Goal: Use online tool/utility: Utilize a website feature to perform a specific function

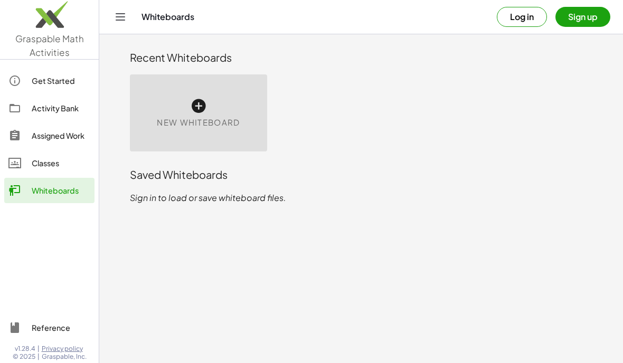
click at [530, 16] on button "Log in" at bounding box center [522, 17] width 50 height 20
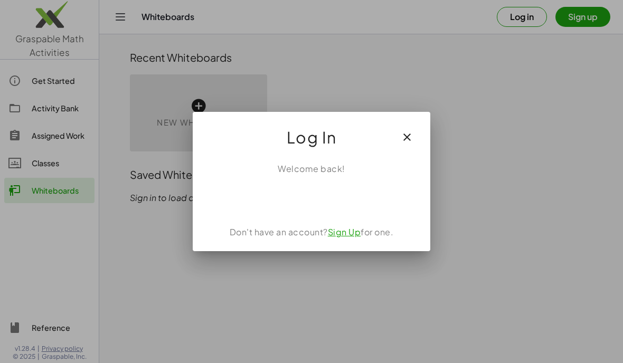
click at [331, 192] on div "Acceder con Google. Se abre en una pestaña nueva" at bounding box center [311, 198] width 101 height 23
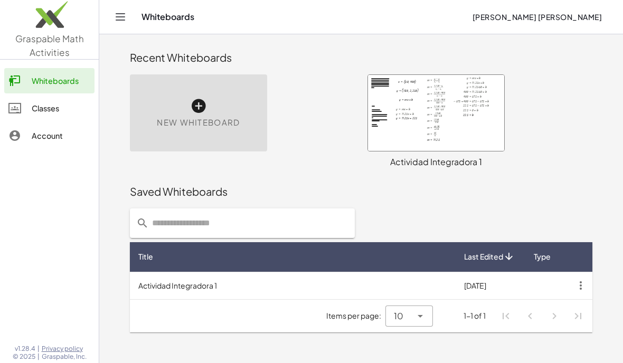
click at [445, 126] on div at bounding box center [436, 113] width 136 height 76
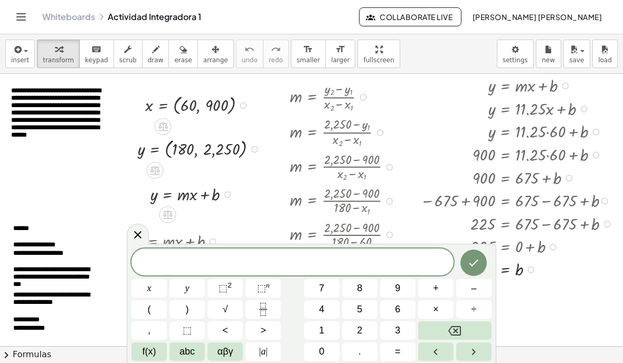
scroll to position [1, 5]
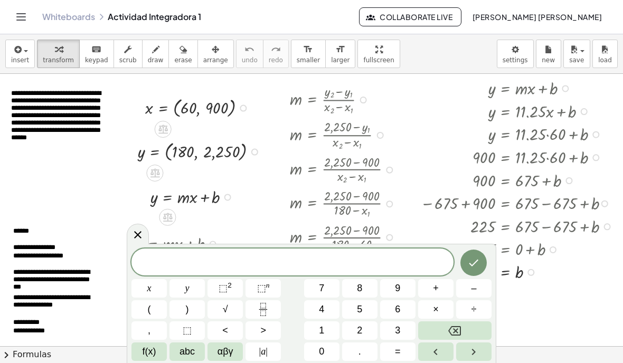
click at [380, 260] on span at bounding box center [292, 263] width 322 height 16
click at [191, 358] on span "abc" at bounding box center [186, 352] width 15 height 14
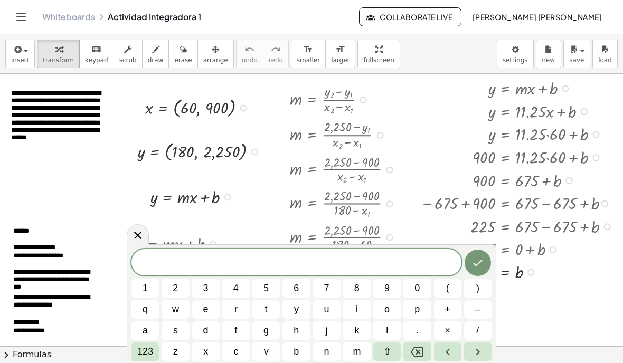
click at [213, 354] on button "x" at bounding box center [205, 352] width 27 height 18
click at [147, 349] on span "123" at bounding box center [145, 352] width 16 height 14
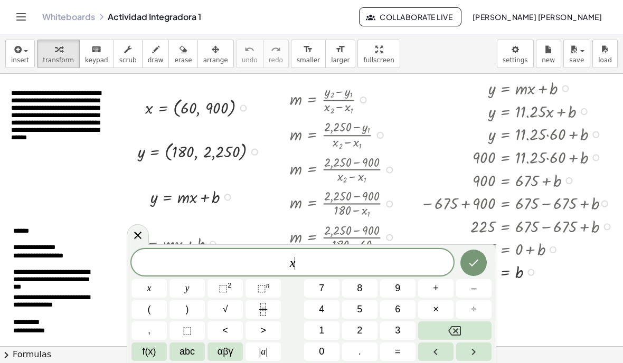
click at [396, 355] on span "=" at bounding box center [398, 352] width 6 height 14
click at [156, 303] on button "(" at bounding box center [148, 309] width 35 height 18
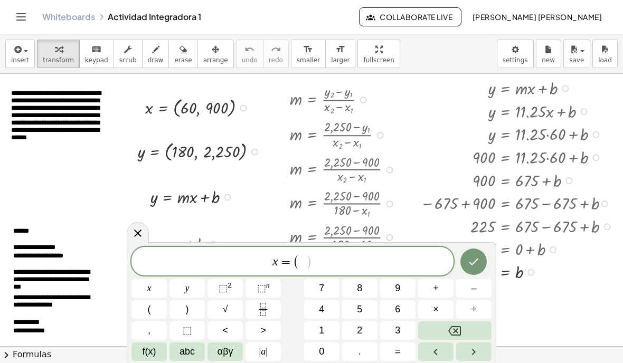
click at [403, 310] on button "6" at bounding box center [397, 309] width 35 height 18
click at [319, 352] on span "0" at bounding box center [321, 352] width 5 height 14
click at [150, 329] on span "," at bounding box center [149, 331] width 3 height 14
click at [398, 283] on span "9" at bounding box center [397, 288] width 5 height 14
click at [320, 354] on span "0" at bounding box center [321, 352] width 5 height 14
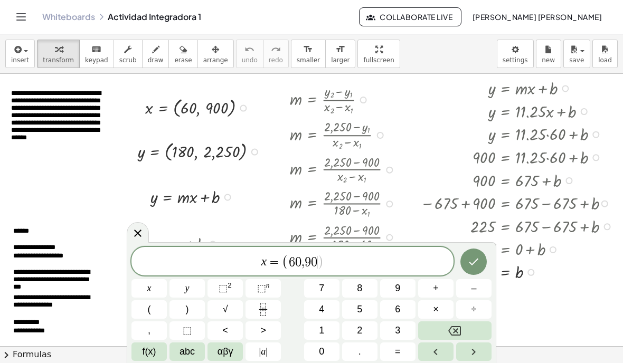
click at [320, 354] on span "0" at bounding box center [321, 352] width 5 height 14
click at [192, 307] on button ")" at bounding box center [186, 309] width 35 height 18
click at [471, 257] on icon "Done" at bounding box center [473, 261] width 13 height 13
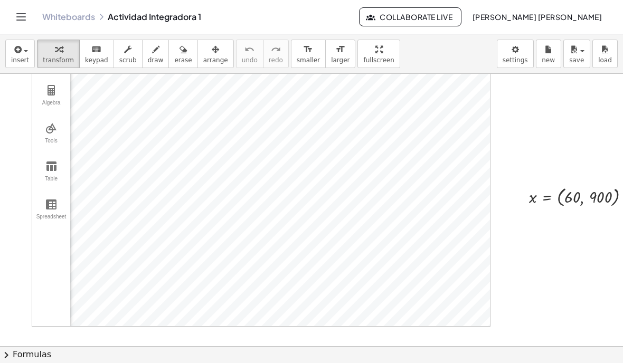
scroll to position [494, 0]
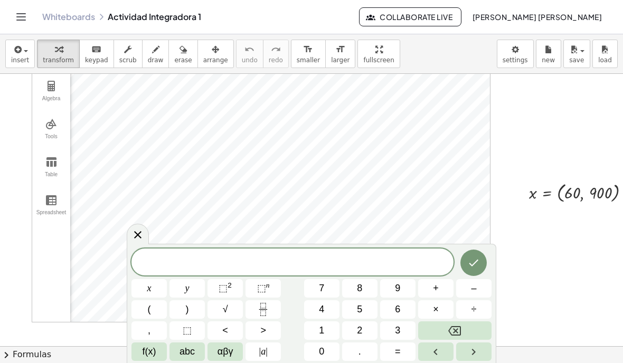
click at [147, 235] on div at bounding box center [138, 234] width 22 height 21
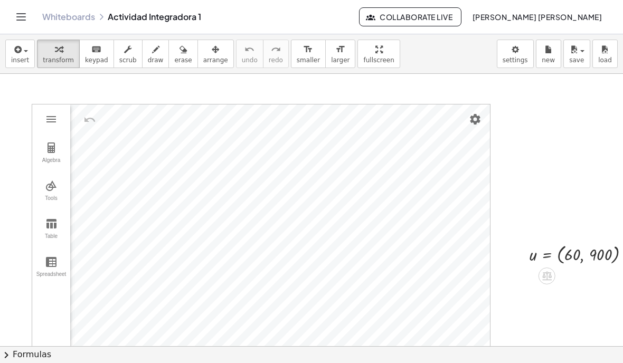
scroll to position [431, 0]
click at [172, 295] on img "Set color" at bounding box center [170, 296] width 13 height 13
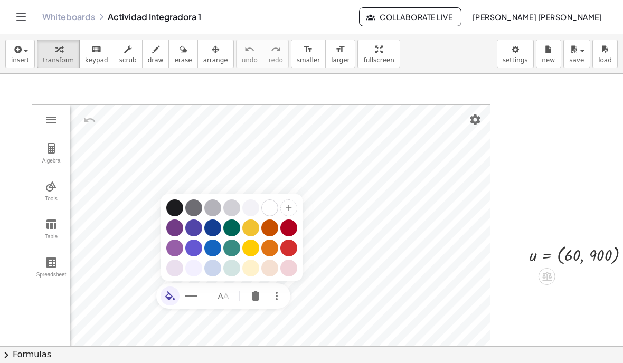
click at [292, 224] on div "Graphing Calculator" at bounding box center [288, 228] width 17 height 17
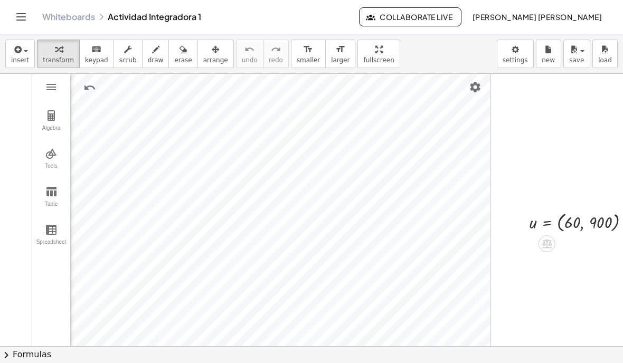
scroll to position [464, 0]
click at [255, 278] on img "Delete" at bounding box center [254, 284] width 13 height 13
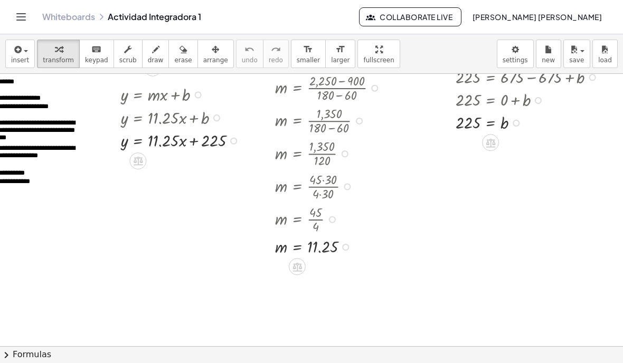
scroll to position [150, 20]
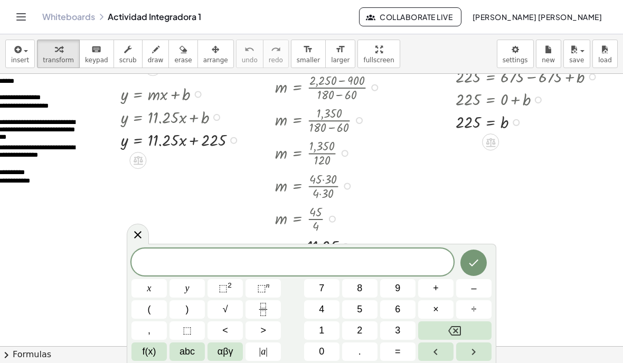
click at [188, 354] on span "abc" at bounding box center [186, 352] width 15 height 14
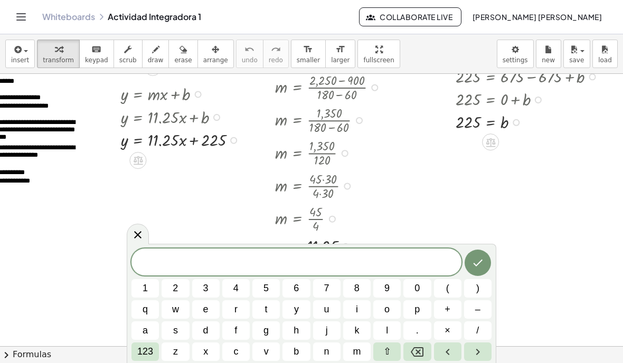
click at [299, 303] on button "y" at bounding box center [295, 309] width 27 height 18
click at [148, 354] on span "123" at bounding box center [145, 352] width 16 height 14
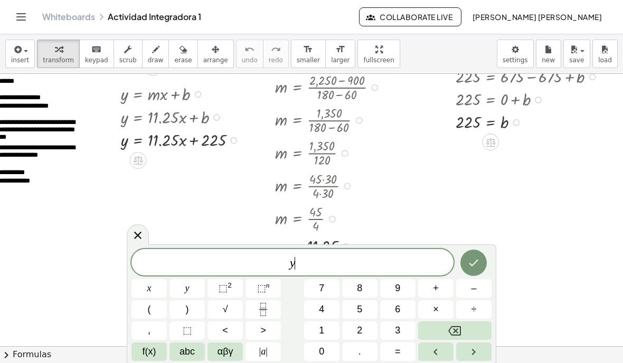
click at [399, 354] on span "=" at bounding box center [398, 352] width 6 height 14
click at [317, 330] on button "1" at bounding box center [321, 330] width 35 height 18
click at [365, 337] on button "2" at bounding box center [359, 330] width 35 height 18
click at [445, 325] on button "Backspace" at bounding box center [454, 330] width 73 height 18
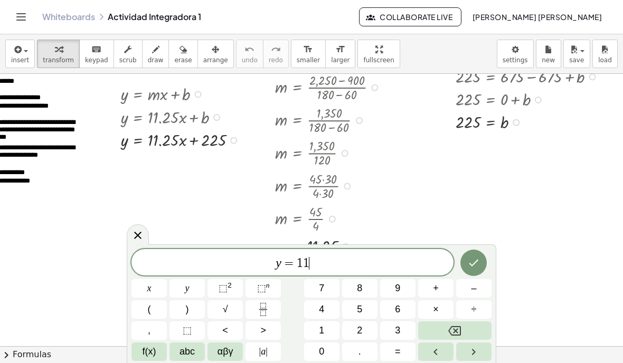
click at [355, 355] on button "." at bounding box center [359, 352] width 35 height 18
click at [358, 330] on span "2" at bounding box center [359, 331] width 5 height 14
click at [358, 329] on span "2" at bounding box center [359, 331] width 5 height 14
click at [163, 285] on button "x" at bounding box center [148, 288] width 35 height 18
click at [438, 292] on span "+" at bounding box center [436, 288] width 6 height 14
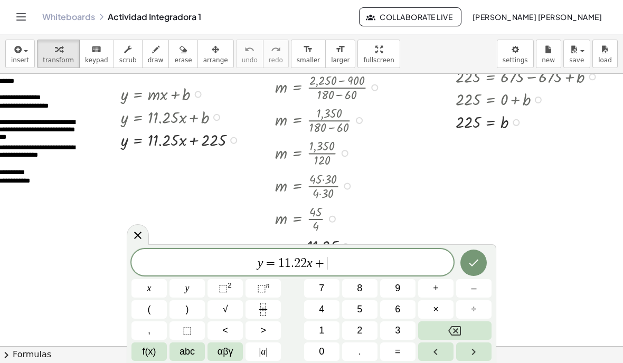
click at [360, 330] on span "2" at bounding box center [359, 331] width 5 height 14
click at [359, 330] on span "2" at bounding box center [359, 331] width 5 height 14
click at [361, 310] on span "5" at bounding box center [359, 309] width 5 height 14
click at [471, 263] on icon "Done" at bounding box center [473, 263] width 13 height 13
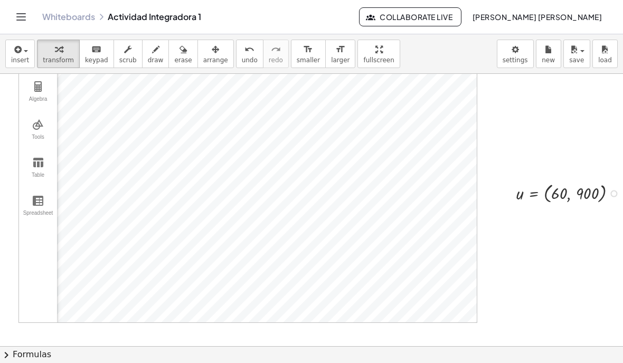
scroll to position [495, 13]
click at [217, 96] on img "Delete" at bounding box center [212, 102] width 13 height 13
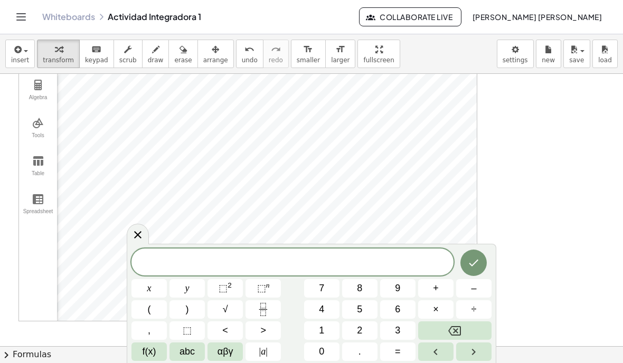
click at [402, 308] on button "6" at bounding box center [397, 309] width 35 height 18
click at [323, 356] on span "0" at bounding box center [321, 352] width 5 height 14
click at [151, 325] on button "," at bounding box center [148, 330] width 35 height 18
click at [400, 292] on span "9" at bounding box center [397, 288] width 5 height 14
click at [321, 346] on span "0" at bounding box center [321, 352] width 5 height 14
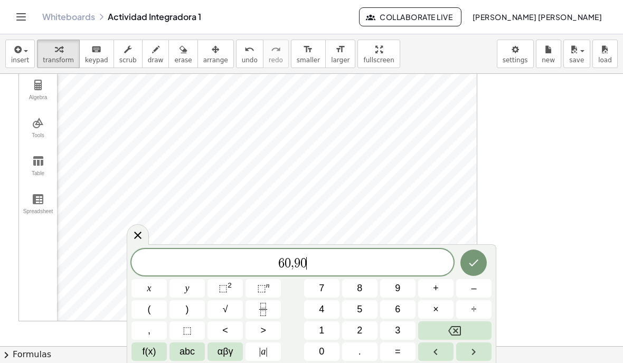
click at [321, 346] on span "0" at bounding box center [321, 352] width 5 height 14
click at [474, 262] on icon "Done" at bounding box center [473, 263] width 13 height 13
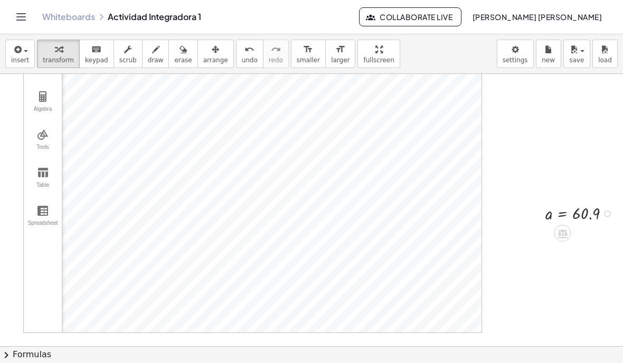
scroll to position [482, 8]
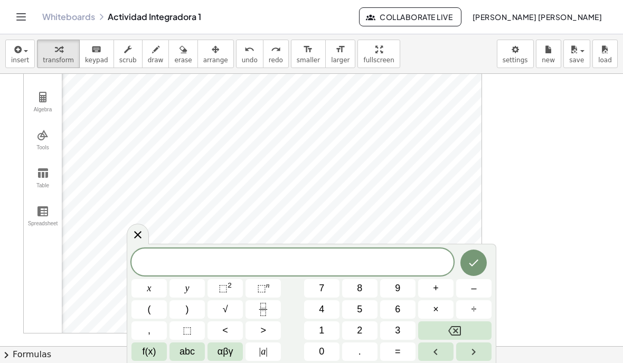
click at [188, 352] on span "abc" at bounding box center [186, 352] width 15 height 14
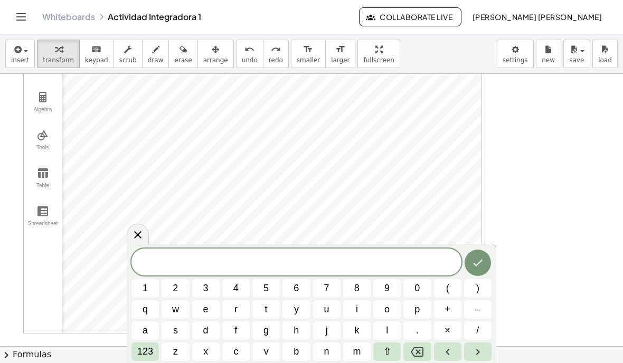
click at [154, 323] on button "a" at bounding box center [144, 330] width 27 height 18
click at [151, 355] on span "123" at bounding box center [145, 352] width 16 height 14
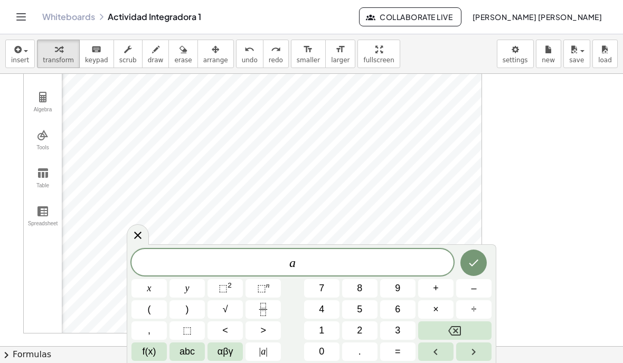
click at [187, 355] on span "abc" at bounding box center [186, 352] width 15 height 14
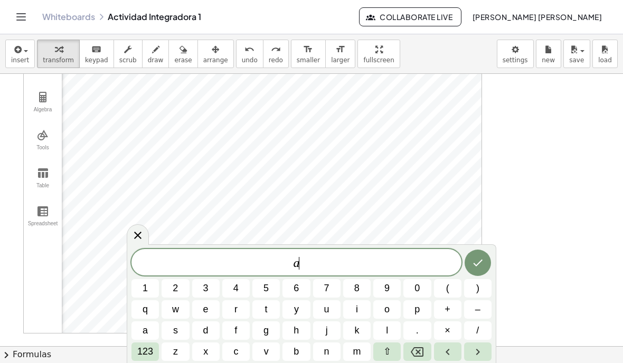
click at [154, 346] on button "123" at bounding box center [144, 352] width 27 height 18
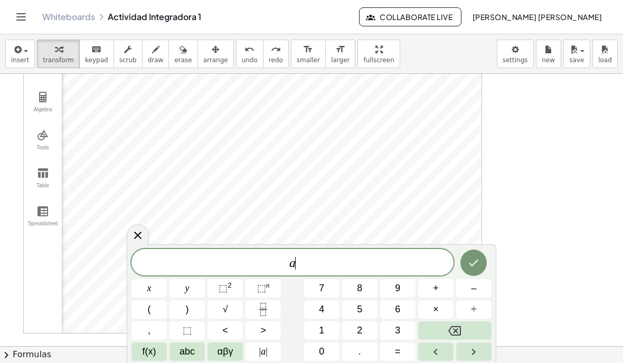
click at [404, 354] on button "=" at bounding box center [397, 352] width 35 height 18
click at [397, 308] on span "6" at bounding box center [397, 309] width 5 height 14
click at [322, 345] on span "0" at bounding box center [321, 352] width 5 height 14
click at [151, 332] on button "," at bounding box center [148, 330] width 35 height 18
click at [400, 291] on span "9" at bounding box center [397, 288] width 5 height 14
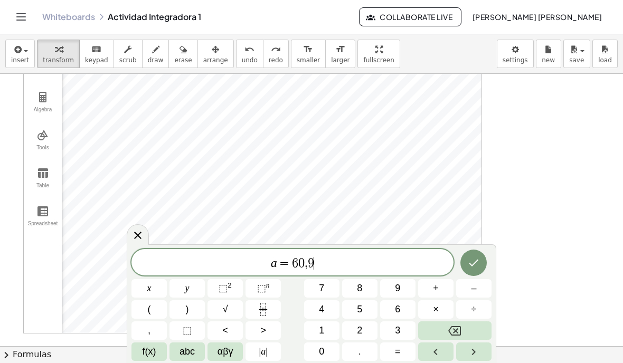
click at [328, 355] on button "0" at bounding box center [321, 352] width 35 height 18
click at [327, 354] on button "0" at bounding box center [321, 352] width 35 height 18
click at [476, 261] on icon "Done" at bounding box center [473, 263] width 13 height 13
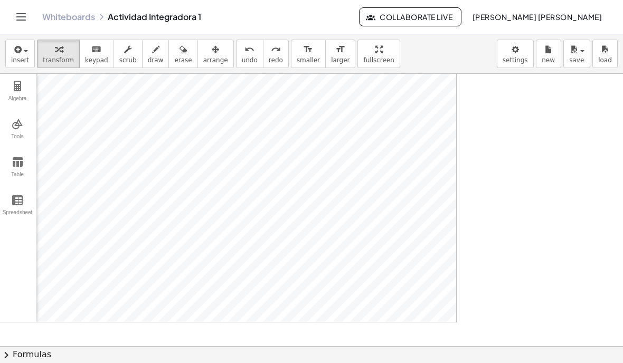
scroll to position [494, 34]
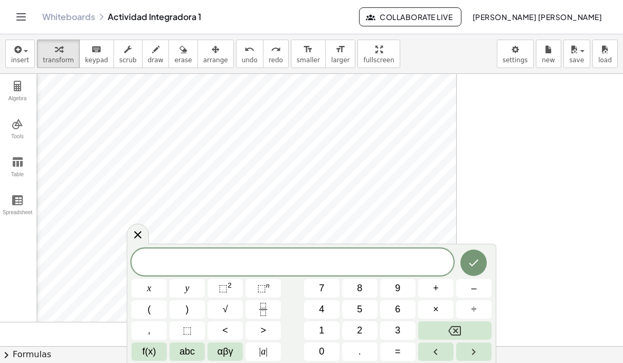
click at [392, 308] on button "6" at bounding box center [397, 309] width 35 height 18
click at [450, 325] on icon "Backspace" at bounding box center [454, 331] width 13 height 13
click at [153, 305] on button "(" at bounding box center [148, 309] width 35 height 18
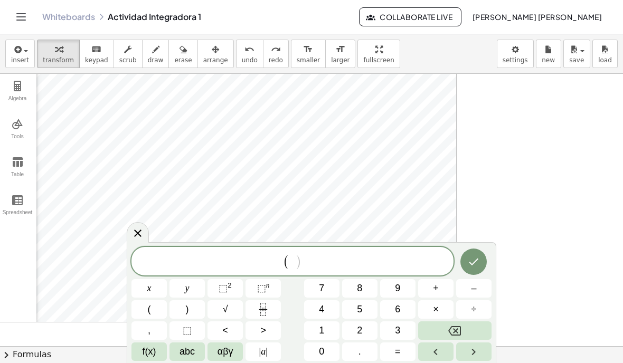
click at [401, 312] on button "6" at bounding box center [397, 309] width 35 height 18
click at [313, 353] on button "0" at bounding box center [321, 352] width 35 height 18
click at [151, 331] on button "," at bounding box center [148, 330] width 35 height 18
click at [403, 281] on button "9" at bounding box center [397, 288] width 35 height 18
click at [319, 346] on span "0" at bounding box center [321, 352] width 5 height 14
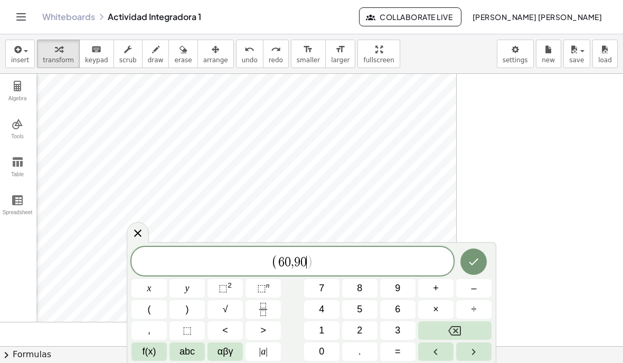
click at [319, 346] on span "0" at bounding box center [321, 352] width 5 height 14
click at [190, 308] on button ")" at bounding box center [186, 309] width 35 height 18
click at [476, 264] on icon "Done" at bounding box center [473, 261] width 13 height 13
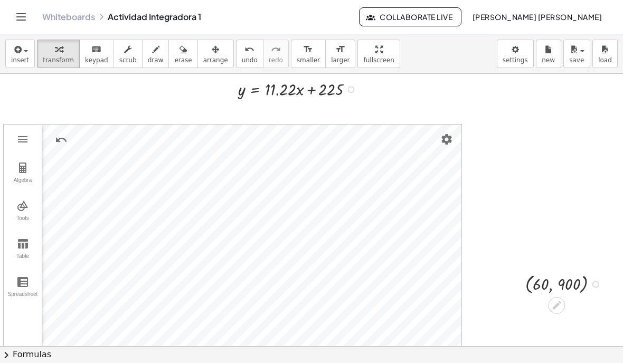
scroll to position [411, 30]
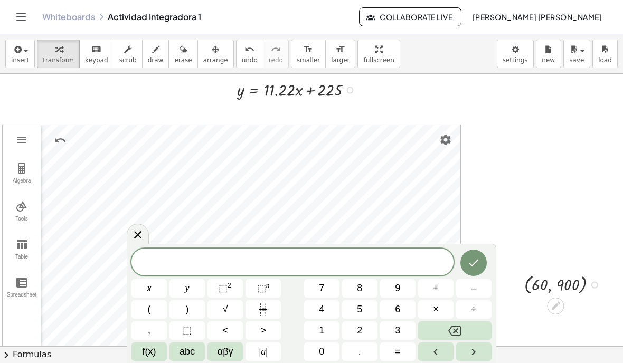
click at [375, 258] on span at bounding box center [292, 263] width 322 height 16
click at [156, 305] on button "(" at bounding box center [148, 309] width 35 height 18
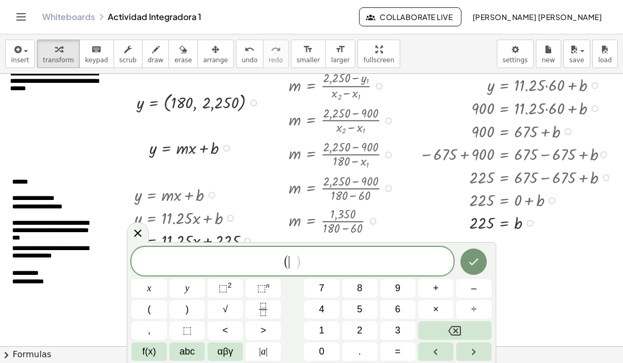
scroll to position [49, 6]
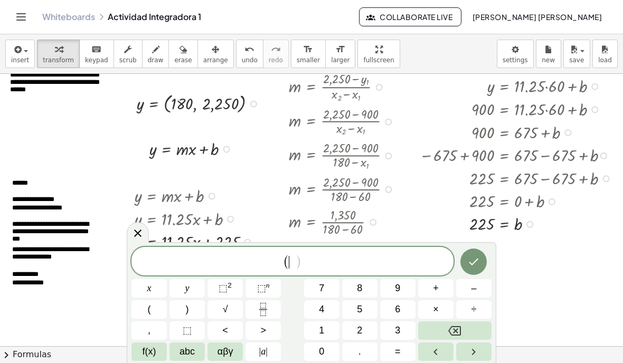
click at [326, 323] on button "1" at bounding box center [321, 330] width 35 height 18
click at [361, 290] on span "8" at bounding box center [359, 288] width 5 height 14
click at [328, 345] on button "0" at bounding box center [321, 352] width 35 height 18
click at [154, 323] on button "," at bounding box center [148, 330] width 35 height 18
click at [363, 321] on button "2" at bounding box center [359, 330] width 35 height 18
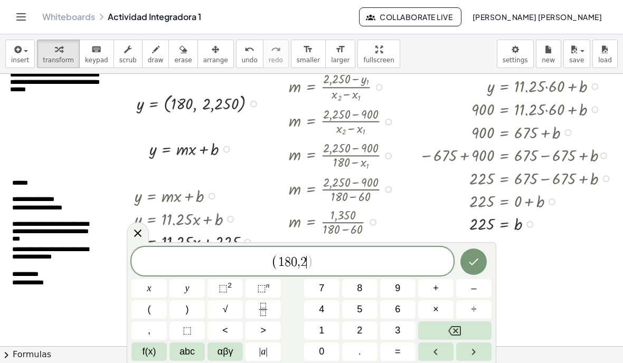
click at [355, 325] on button "2" at bounding box center [359, 330] width 35 height 18
click at [357, 310] on span "5" at bounding box center [359, 309] width 5 height 14
click at [318, 338] on button "1" at bounding box center [321, 330] width 35 height 18
click at [442, 328] on button "Backspace" at bounding box center [454, 330] width 73 height 18
click at [323, 344] on button "0" at bounding box center [321, 352] width 35 height 18
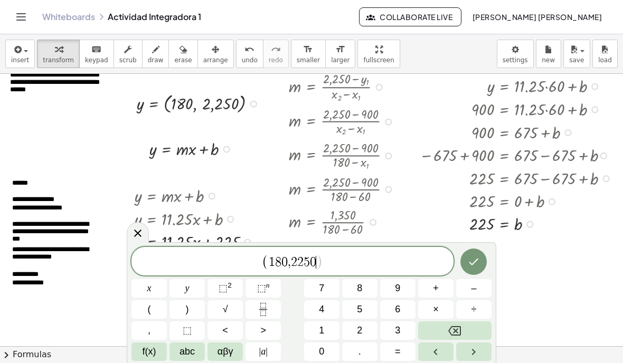
click at [194, 306] on button ")" at bounding box center [186, 309] width 35 height 18
click at [473, 263] on icon "Done" at bounding box center [474, 262] width 10 height 7
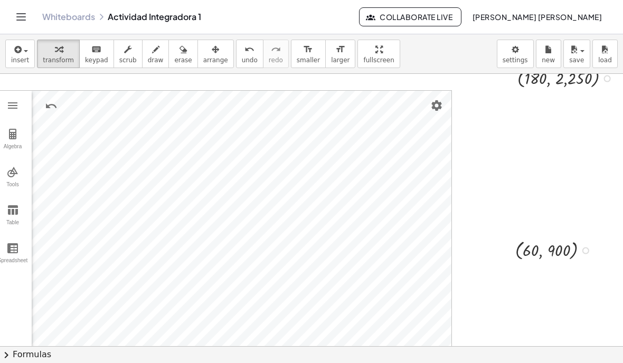
scroll to position [445, 39]
click at [257, 163] on img "Set color" at bounding box center [253, 169] width 13 height 13
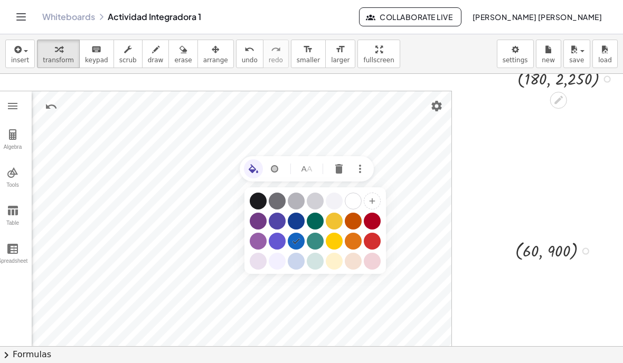
click at [368, 213] on div "Graphing Calculator" at bounding box center [372, 221] width 17 height 17
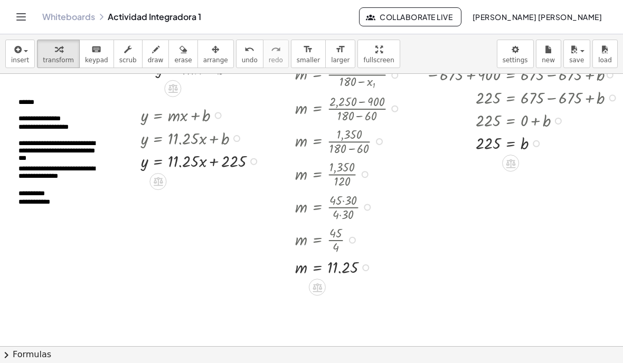
scroll to position [152, 1]
